Goal: Task Accomplishment & Management: Manage account settings

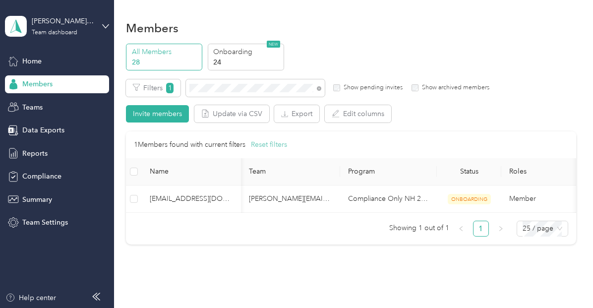
scroll to position [0, 1]
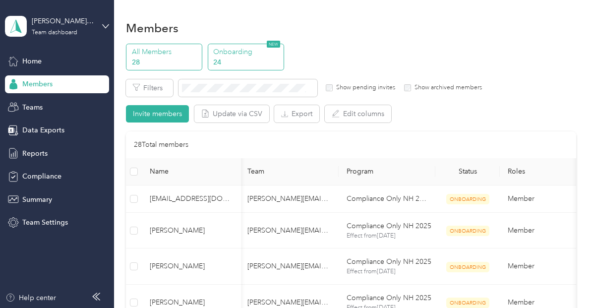
click at [245, 49] on p "Onboarding" at bounding box center [246, 52] width 67 height 10
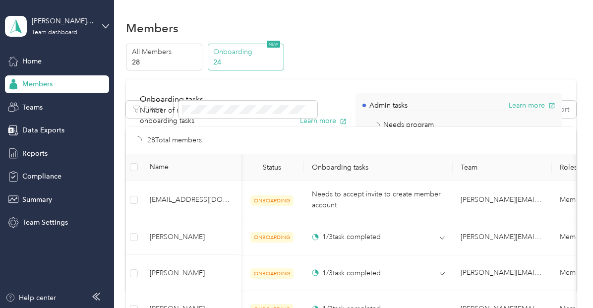
scroll to position [0, 1]
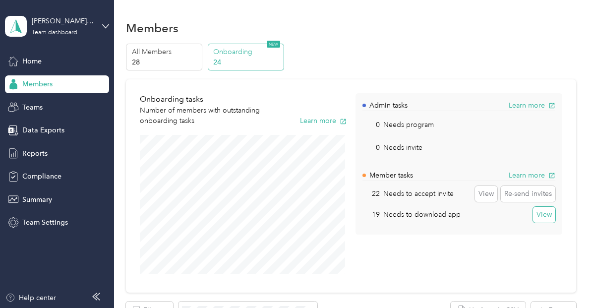
click at [539, 215] on button "View" at bounding box center [544, 215] width 22 height 16
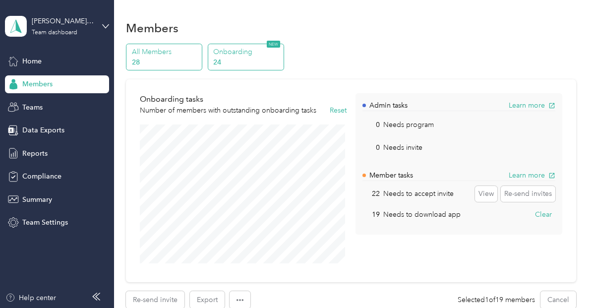
click at [161, 59] on p "28" at bounding box center [165, 62] width 67 height 10
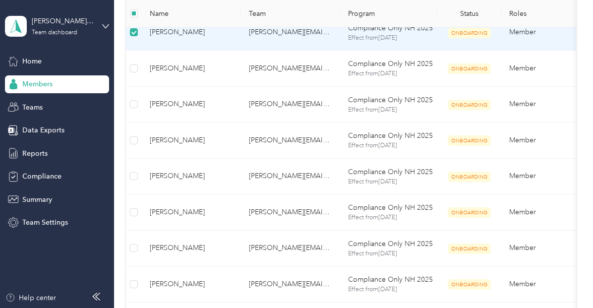
scroll to position [260, 0]
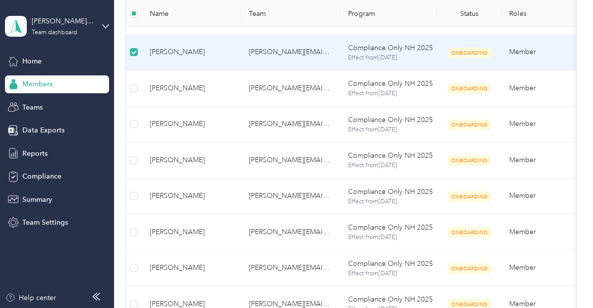
click at [520, 53] on td "Member" at bounding box center [551, 53] width 99 height 36
click at [57, 222] on span "Team Settings" at bounding box center [45, 222] width 46 height 10
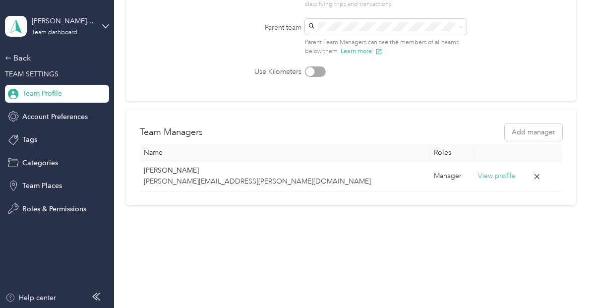
scroll to position [150, 0]
click at [54, 204] on span "Roles & Permissions" at bounding box center [54, 209] width 64 height 10
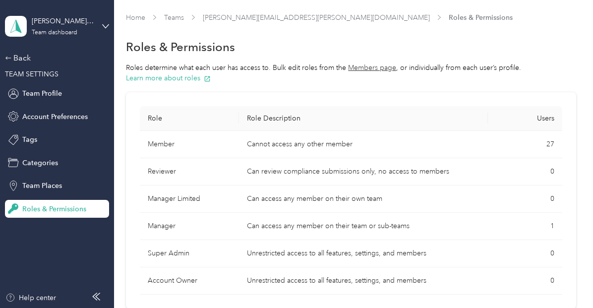
click at [368, 64] on button "Members page" at bounding box center [372, 68] width 48 height 10
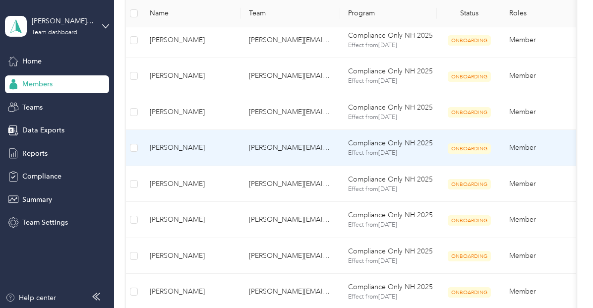
scroll to position [264, 0]
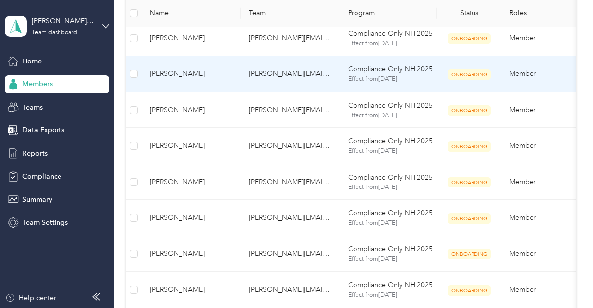
click at [159, 70] on span "[PERSON_NAME]" at bounding box center [191, 73] width 83 height 11
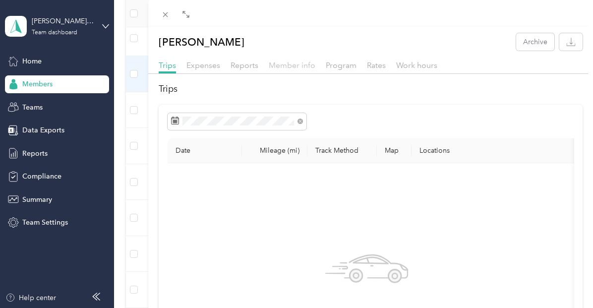
click at [295, 61] on span "Member info" at bounding box center [292, 65] width 47 height 9
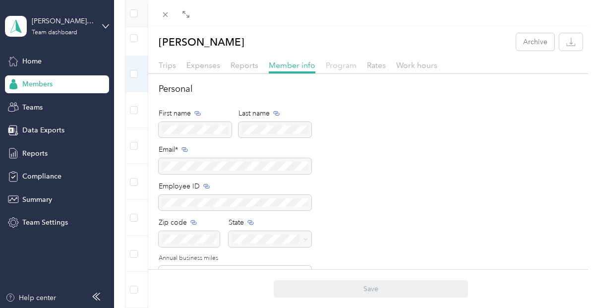
click at [342, 68] on span "Program" at bounding box center [341, 65] width 31 height 9
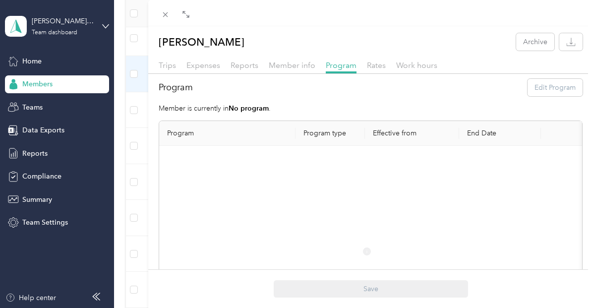
click at [540, 89] on div "Program Edit Program" at bounding box center [371, 87] width 424 height 17
click at [166, 61] on span "Trips" at bounding box center [167, 65] width 17 height 9
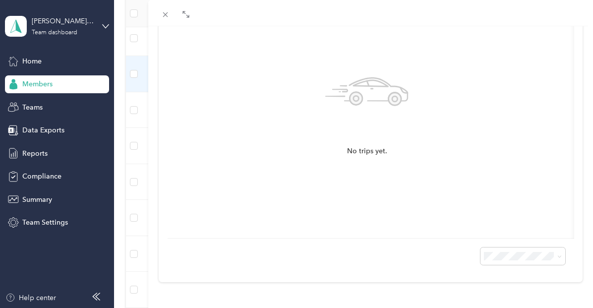
scroll to position [192, 0]
click at [45, 225] on div "[PERSON_NAME] Archive Trips Expenses Reports Member info Program Rates Work hou…" at bounding box center [296, 154] width 593 height 308
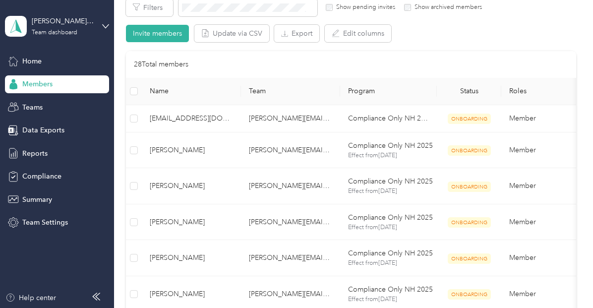
scroll to position [62, 0]
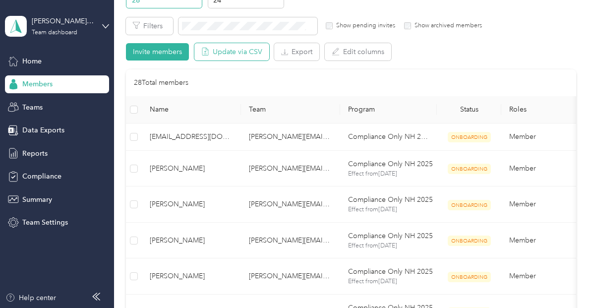
click at [243, 48] on button "Update via CSV" at bounding box center [231, 51] width 75 height 17
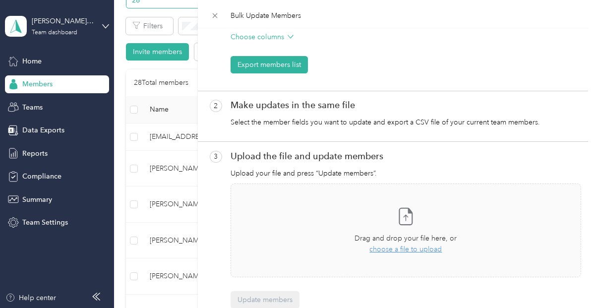
scroll to position [150, 0]
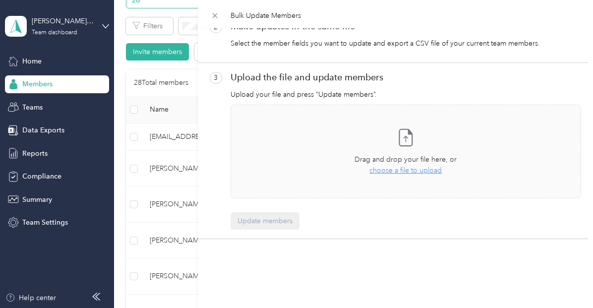
click at [192, 61] on div "Bulk Update Members 1 Download your current member list Select the fields you w…" at bounding box center [296, 154] width 593 height 308
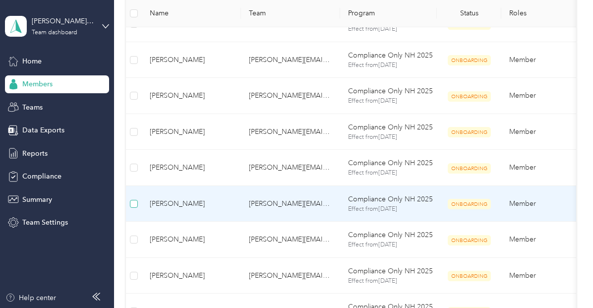
scroll to position [242, 0]
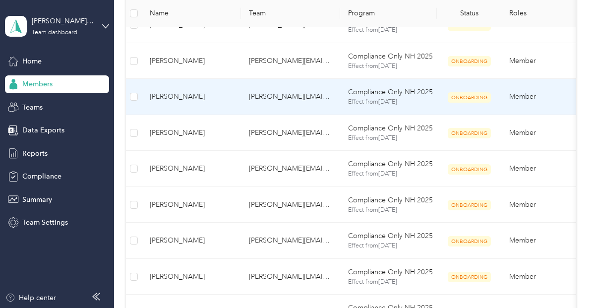
click at [135, 103] on td at bounding box center [134, 97] width 16 height 36
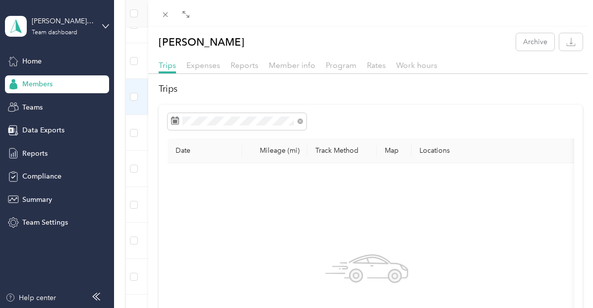
click at [137, 92] on div "[PERSON_NAME] Archive Trips Expenses Reports Member info Program Rates Work hou…" at bounding box center [296, 154] width 593 height 308
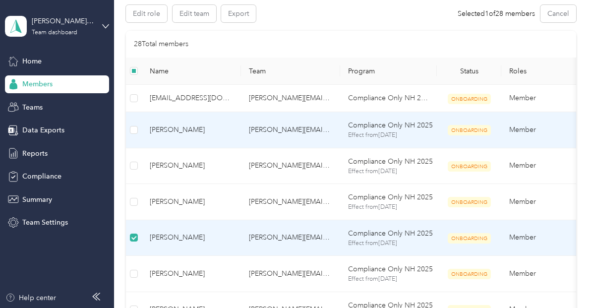
scroll to position [5, 0]
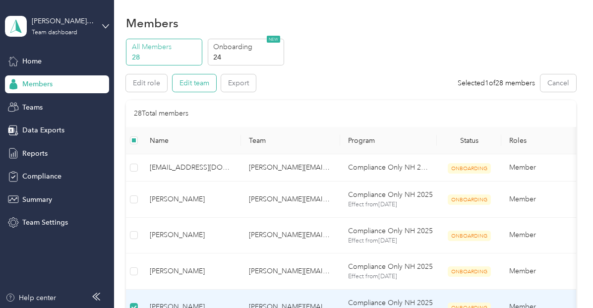
click at [202, 83] on button "Edit team" at bounding box center [195, 82] width 44 height 17
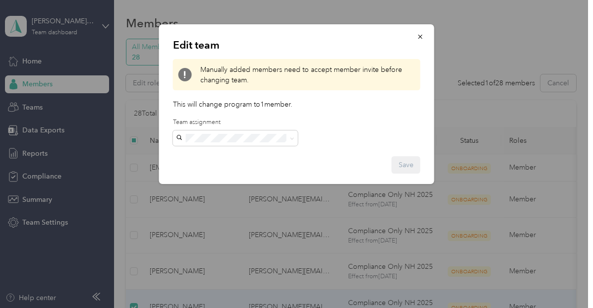
click at [205, 102] on p "This will change program to 1 member ." at bounding box center [297, 104] width 248 height 10
click at [295, 138] on span at bounding box center [235, 138] width 125 height 16
drag, startPoint x: 231, startPoint y: 107, endPoint x: 313, endPoint y: 106, distance: 81.9
click at [313, 106] on p "This will change program to 1 member ." at bounding box center [297, 104] width 248 height 10
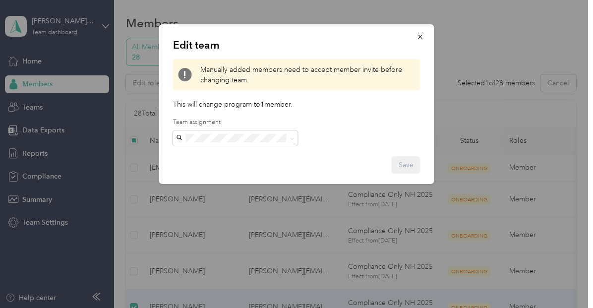
click at [239, 77] on span "Manually added members need to accept member invite before changing team." at bounding box center [307, 74] width 215 height 21
click at [414, 40] on button "button" at bounding box center [420, 36] width 21 height 17
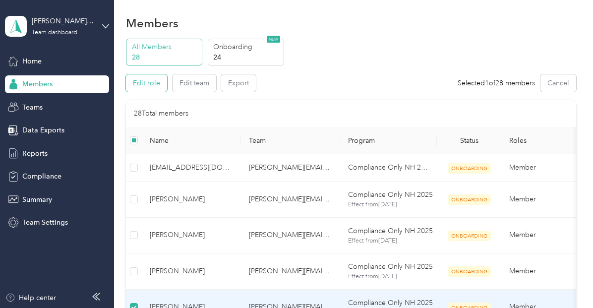
click at [152, 87] on button "Edit role" at bounding box center [146, 82] width 41 height 17
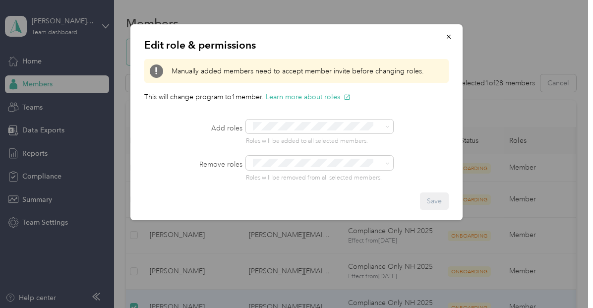
click at [217, 164] on label "Remove roles" at bounding box center [193, 164] width 98 height 10
click at [183, 178] on div "Remove roles Roles will be removed from all selected members." at bounding box center [296, 169] width 305 height 26
click at [192, 165] on label "Remove roles" at bounding box center [193, 164] width 98 height 10
click at [447, 35] on icon "button" at bounding box center [449, 37] width 4 height 4
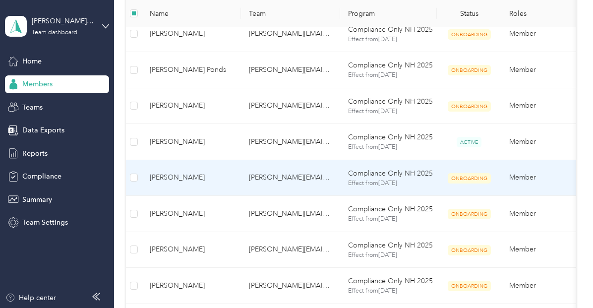
scroll to position [569, 0]
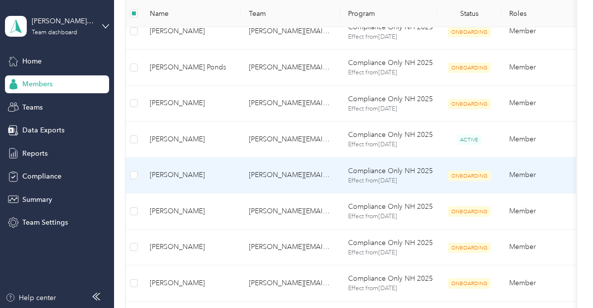
click at [470, 174] on span "ONBOARDING" at bounding box center [469, 176] width 43 height 10
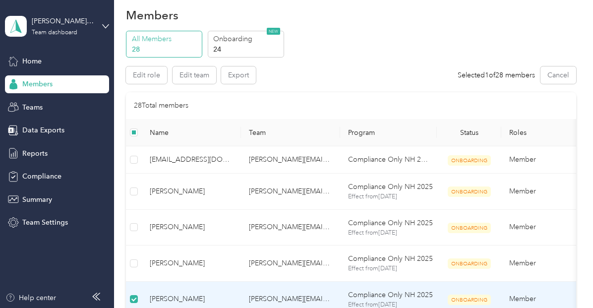
scroll to position [0, 0]
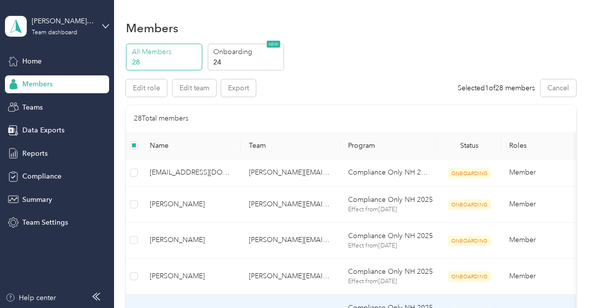
click at [170, 54] on p "All Members" at bounding box center [165, 52] width 67 height 10
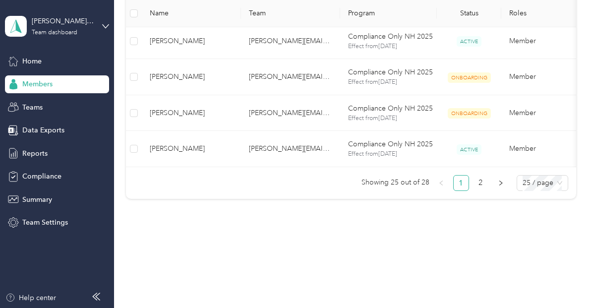
scroll to position [912, 0]
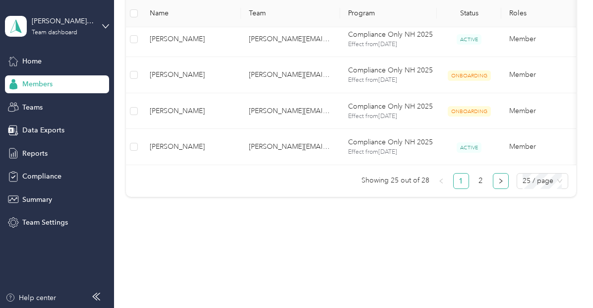
click at [499, 175] on button "button" at bounding box center [501, 181] width 16 height 16
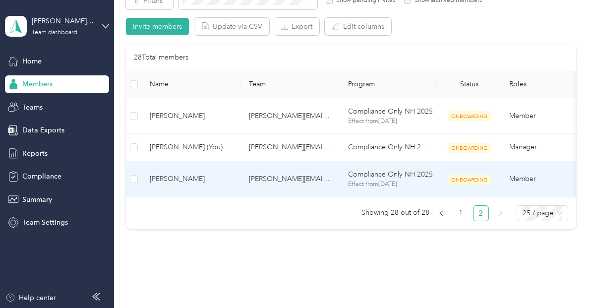
scroll to position [72, 0]
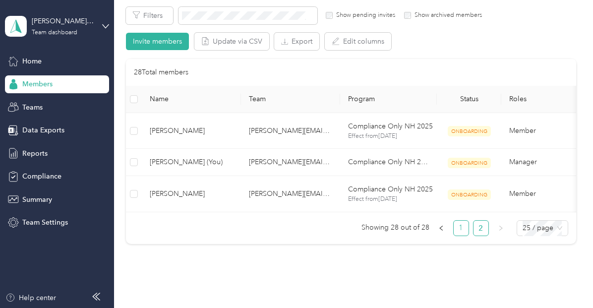
click at [458, 236] on link "1" at bounding box center [461, 228] width 15 height 15
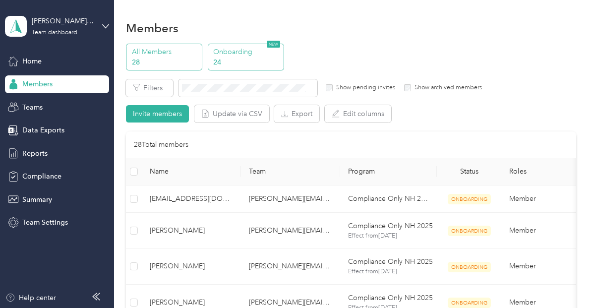
click at [227, 62] on p "24" at bounding box center [246, 62] width 67 height 10
